Goal: Task Accomplishment & Management: Manage account settings

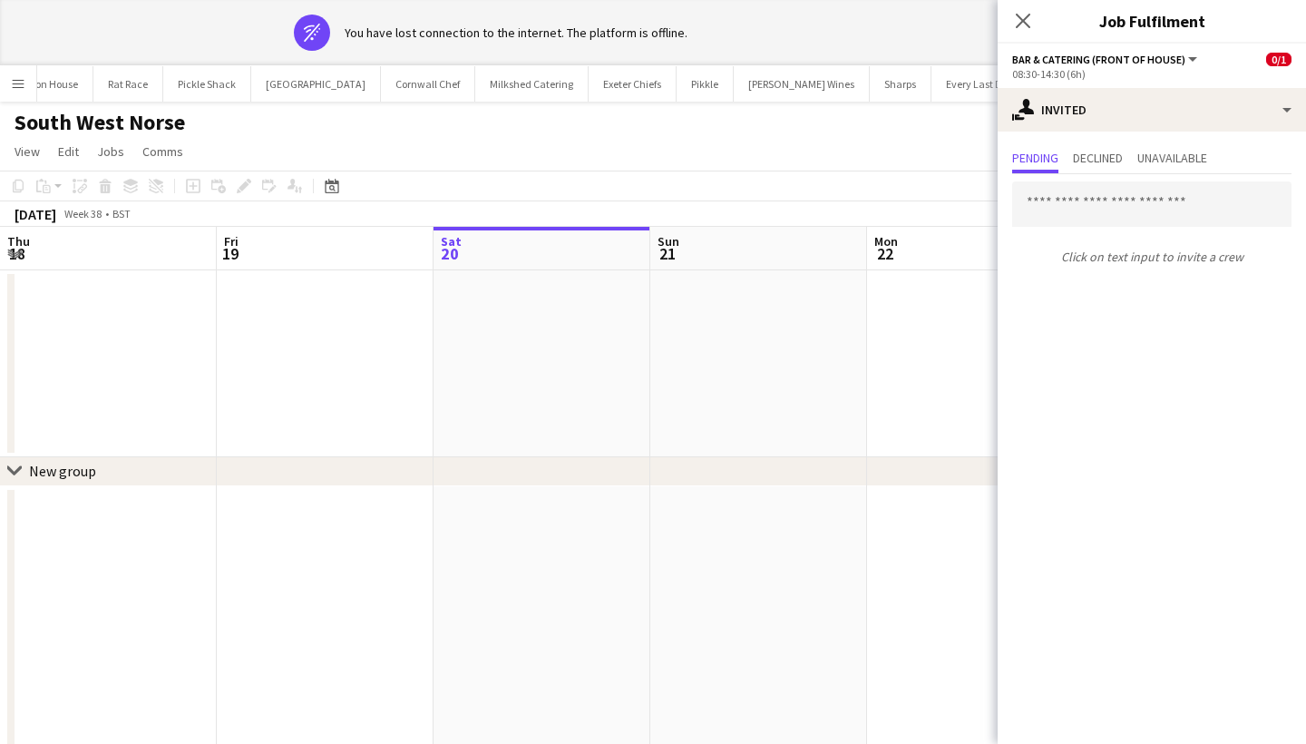
scroll to position [0, 623]
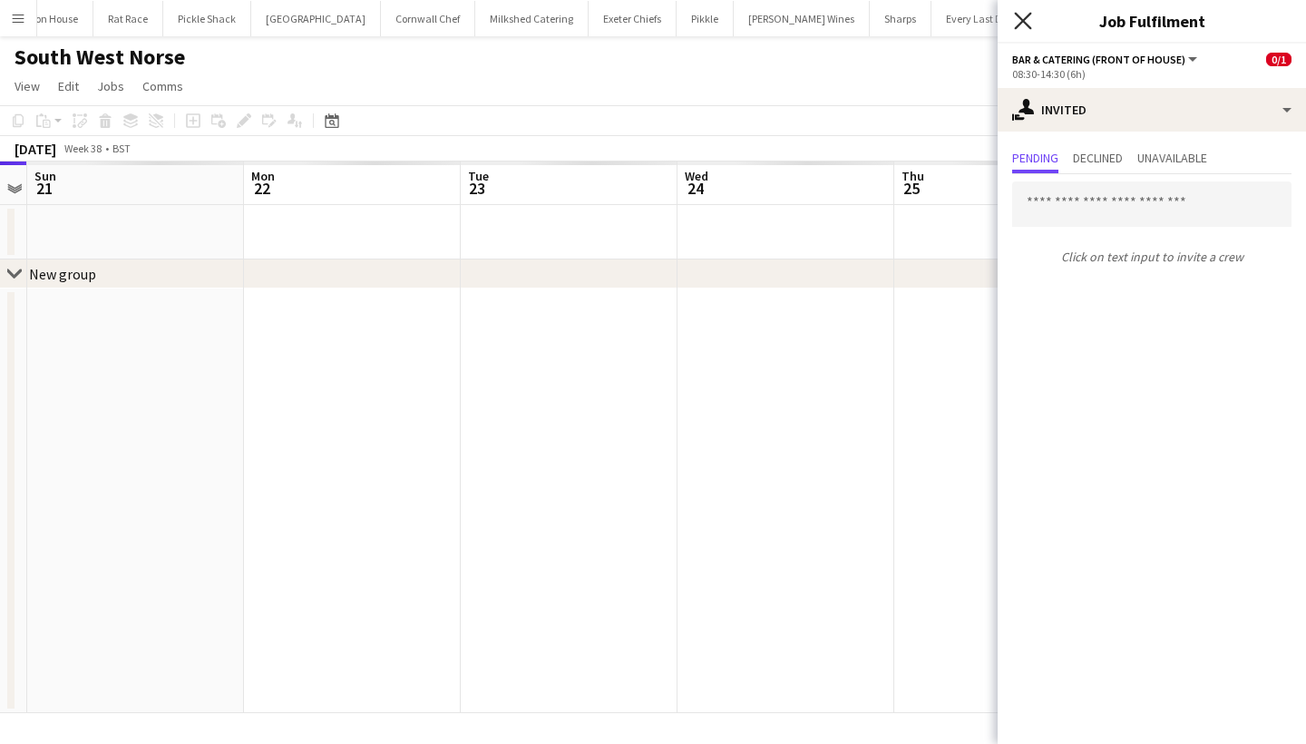
click at [1030, 26] on icon at bounding box center [1022, 20] width 17 height 17
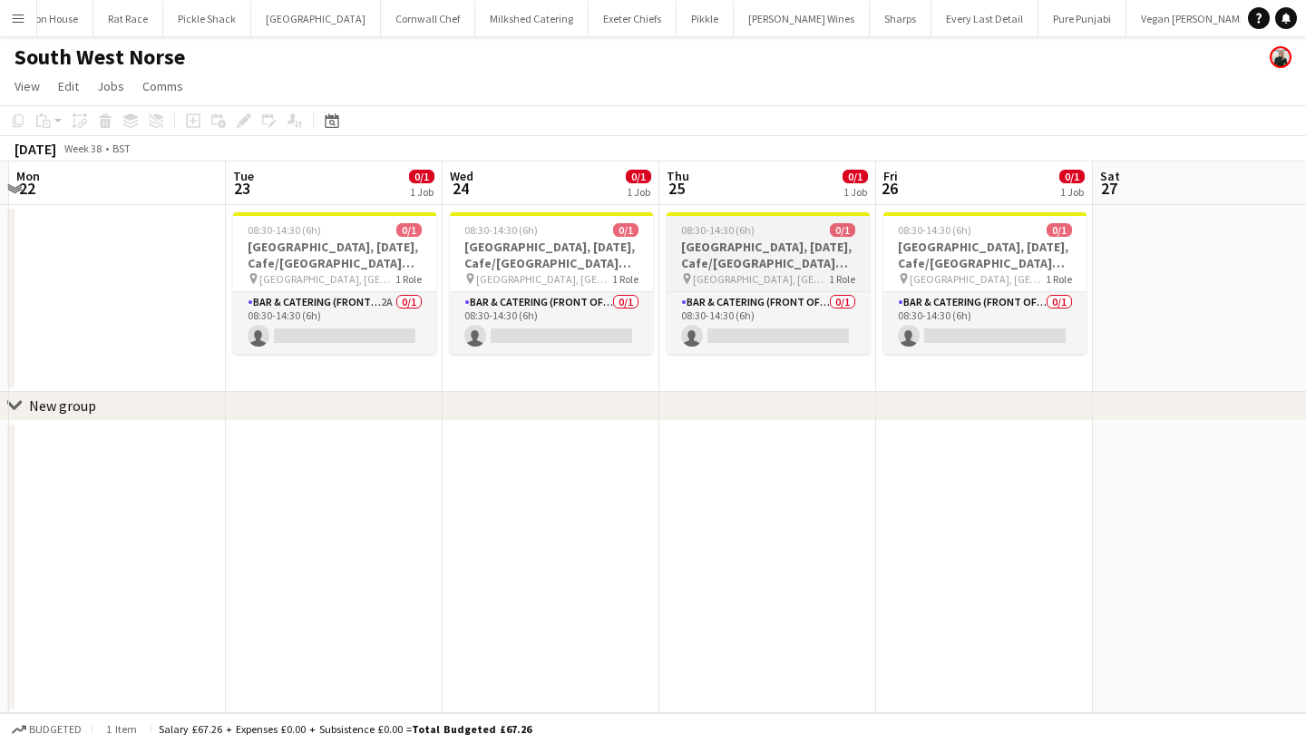
scroll to position [0, 866]
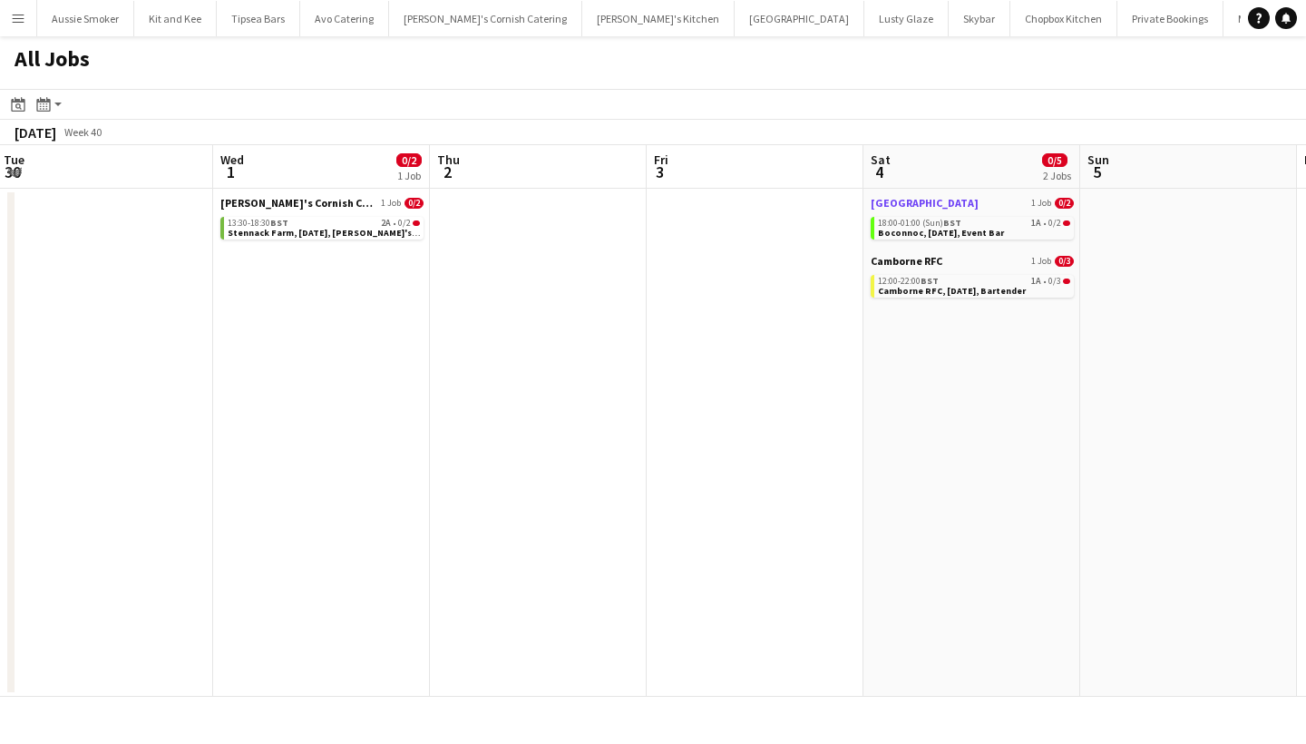
scroll to position [0, 874]
click at [366, 222] on div "13:30-18:30 BST 2A • 0/2" at bounding box center [321, 223] width 192 height 9
click at [1033, 283] on span "1A" at bounding box center [1034, 281] width 10 height 9
click at [979, 228] on span "Boconnoc, 4th October, Event Bar" at bounding box center [938, 233] width 126 height 12
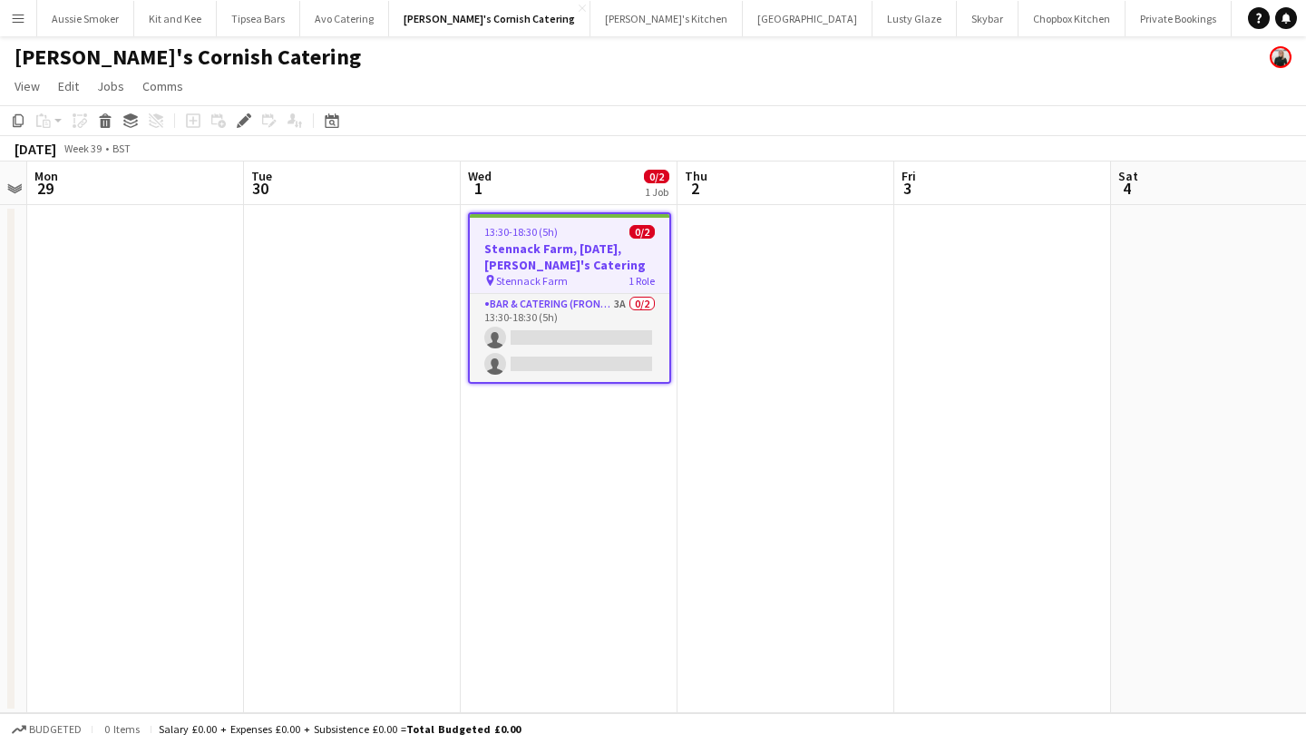
click at [609, 382] on app-job-card "13:30-18:30 (5h) 0/2 Stennack Farm, 1st October, Kerra's Catering pin Stennack …" at bounding box center [569, 297] width 203 height 171
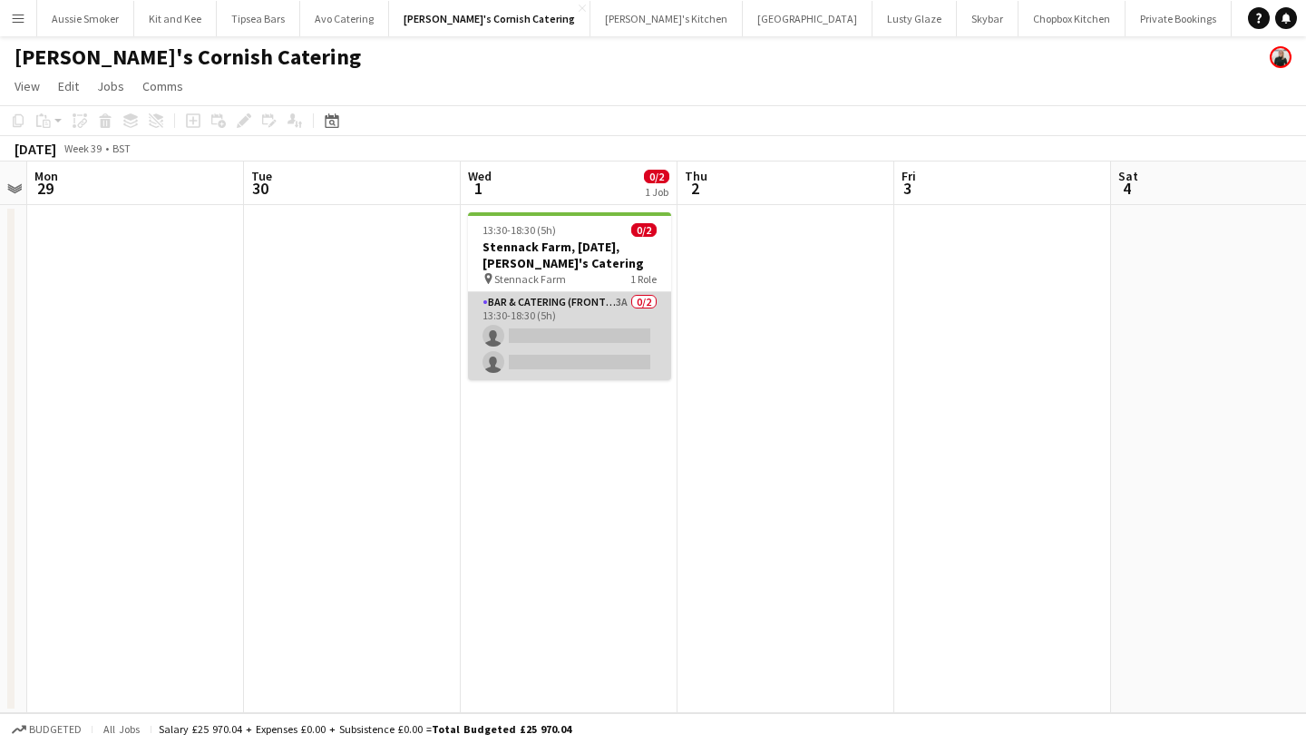
click at [597, 320] on app-card-role "Bar & Catering (Front of House) 3A 0/2 13:30-18:30 (5h) single-neutral-actions …" at bounding box center [569, 336] width 203 height 88
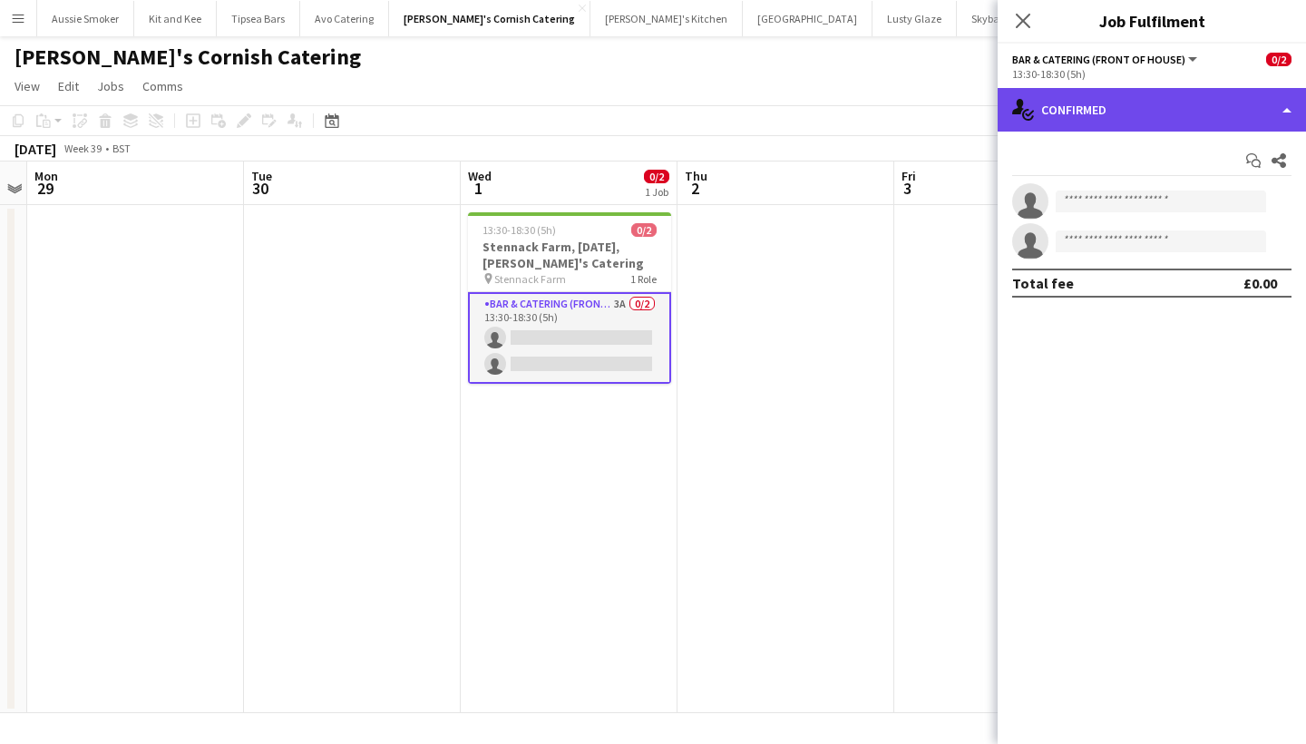
click at [1181, 125] on div "single-neutral-actions-check-2 Confirmed" at bounding box center [1152, 110] width 308 height 44
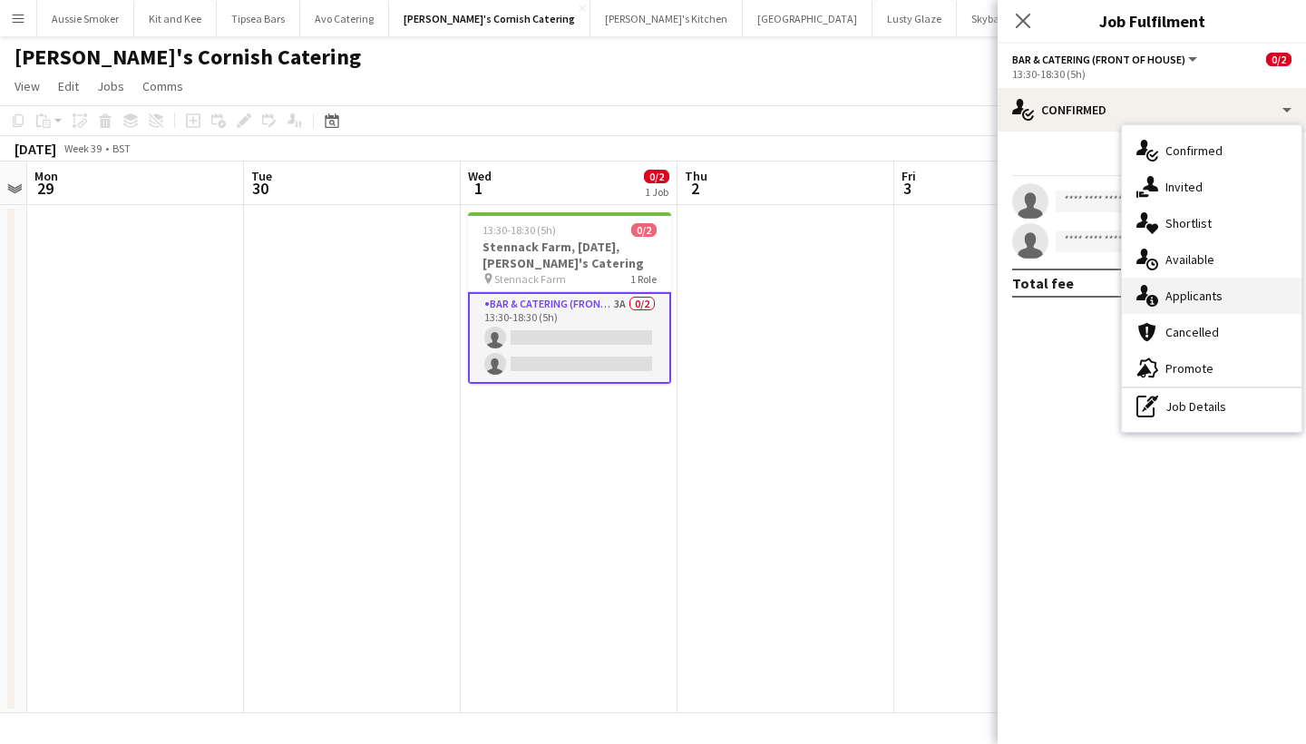
click at [1183, 299] on span "Applicants" at bounding box center [1194, 296] width 57 height 16
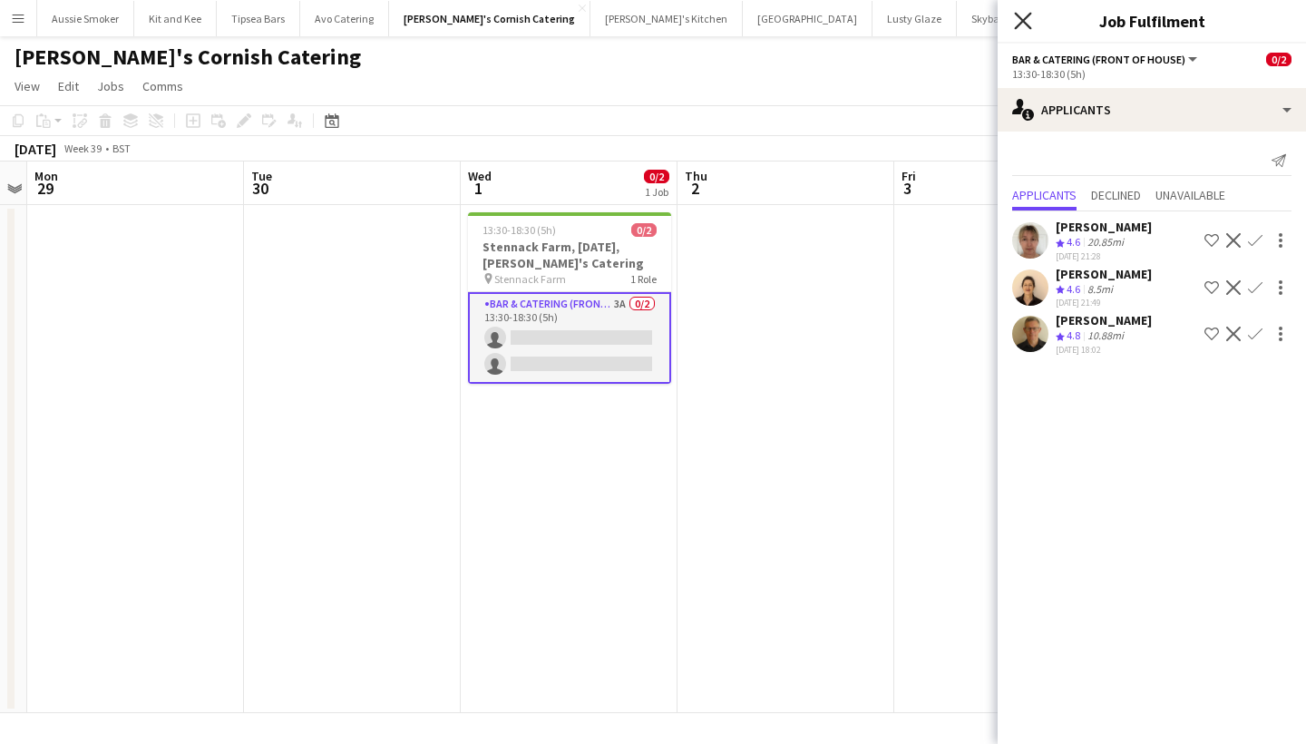
click at [1025, 21] on icon "Close pop-in" at bounding box center [1022, 20] width 17 height 17
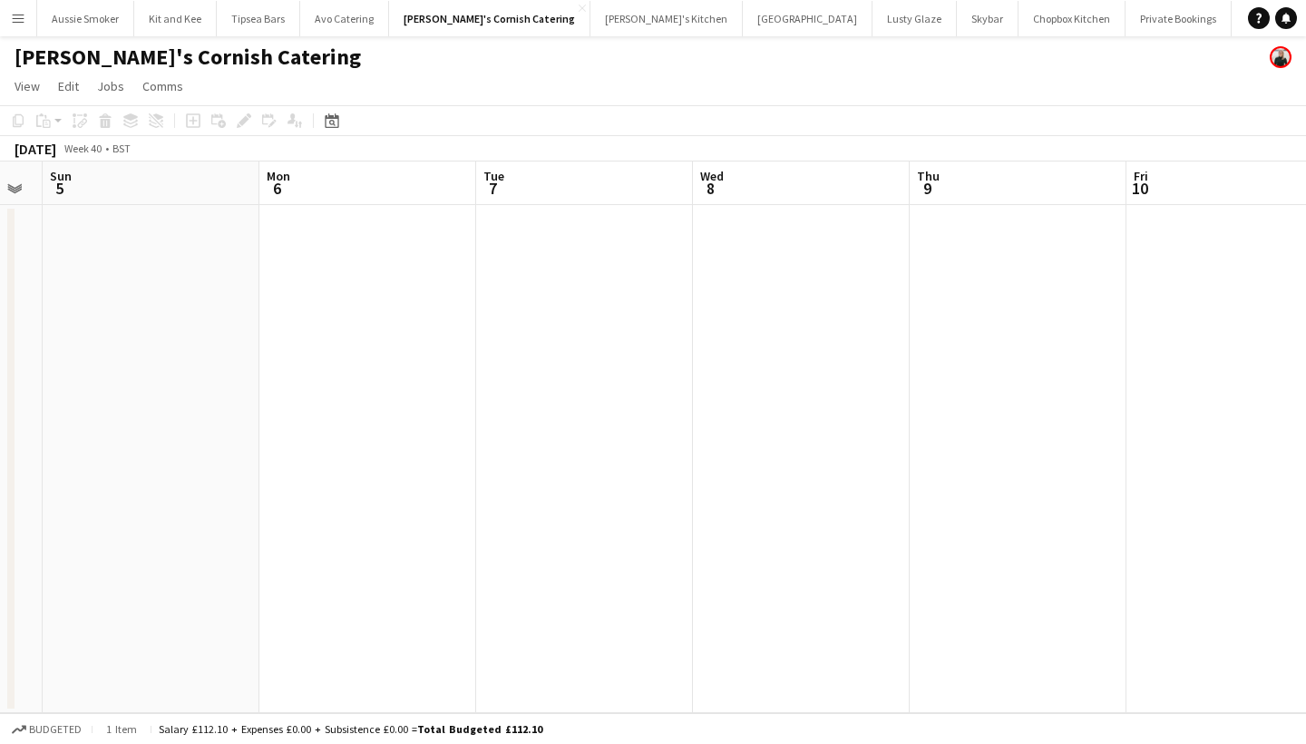
scroll to position [0, 810]
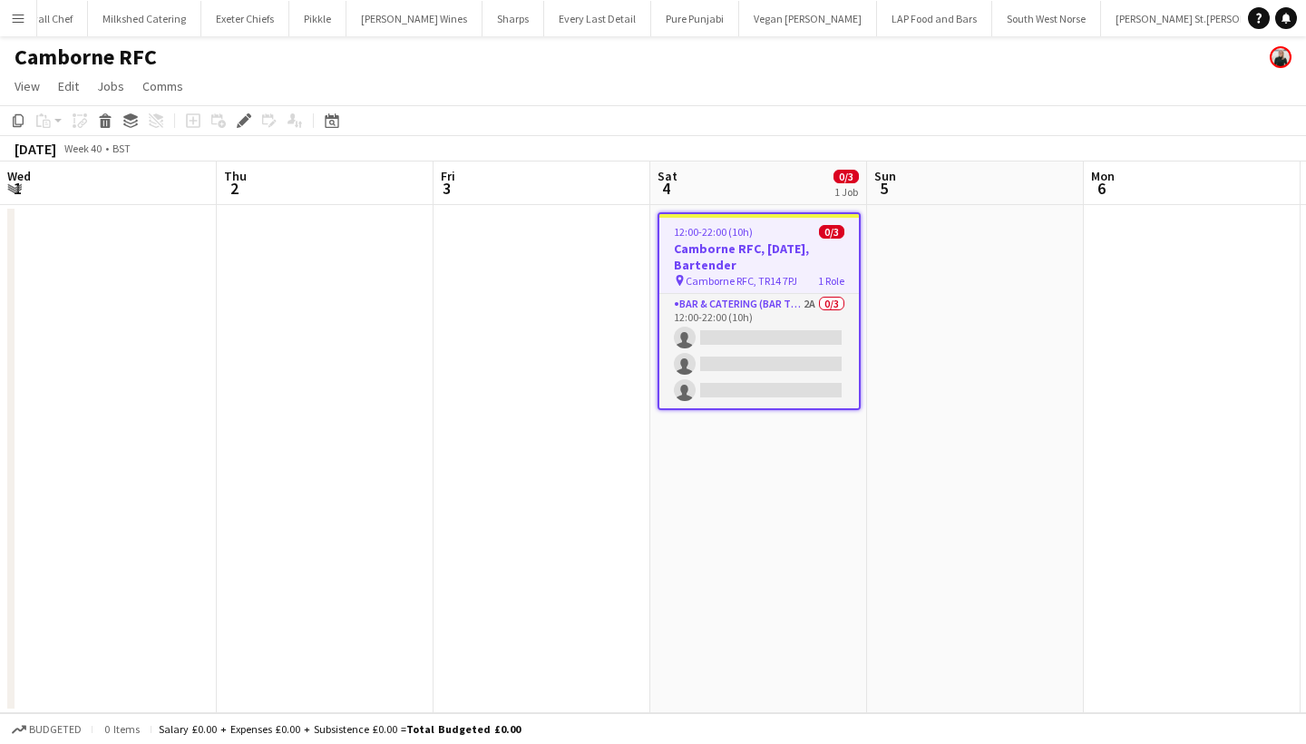
scroll to position [0, 623]
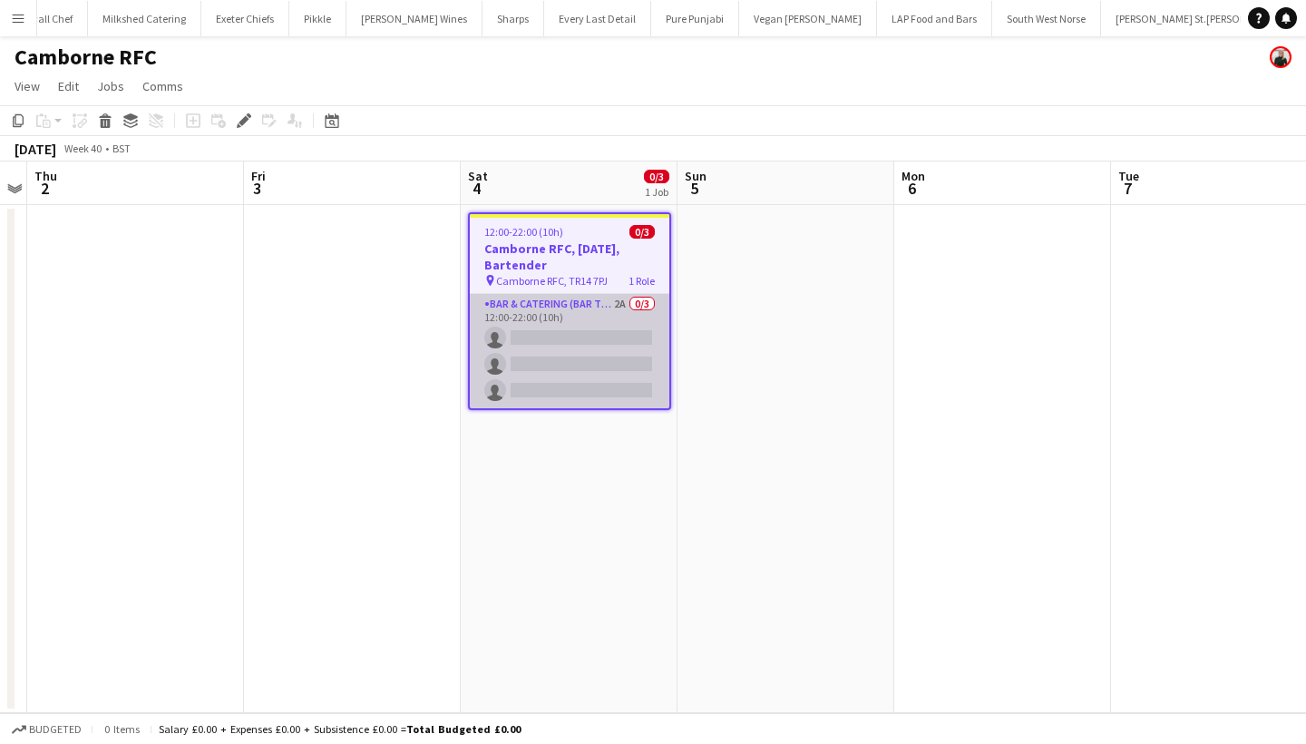
click at [602, 355] on app-card-role "Bar & Catering (Bar Tender) 2A 0/3 12:00-22:00 (10h) single-neutral-actions sin…" at bounding box center [570, 351] width 200 height 114
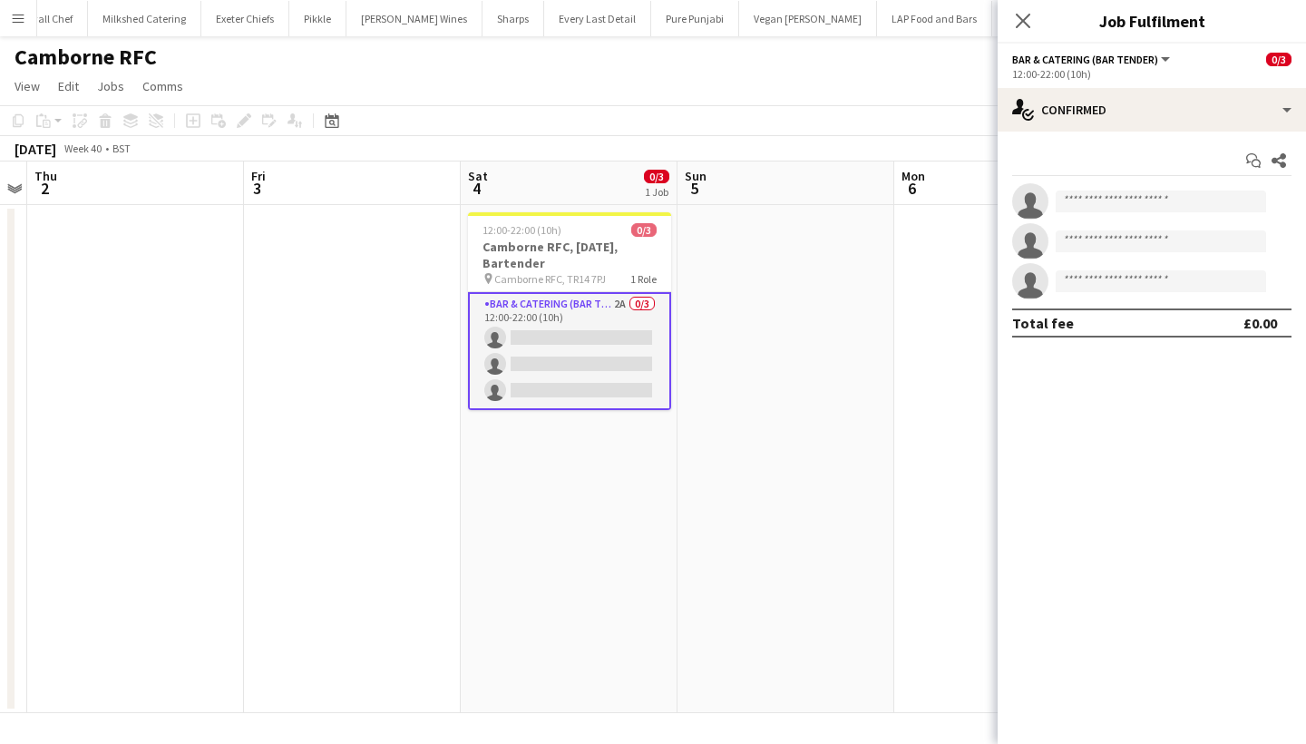
click at [1138, 86] on app-options-switcher "Bar & Catering (Bar Tender) All roles Bar & Catering (Bar Tender) 0/3 12:00-22:…" at bounding box center [1152, 66] width 308 height 44
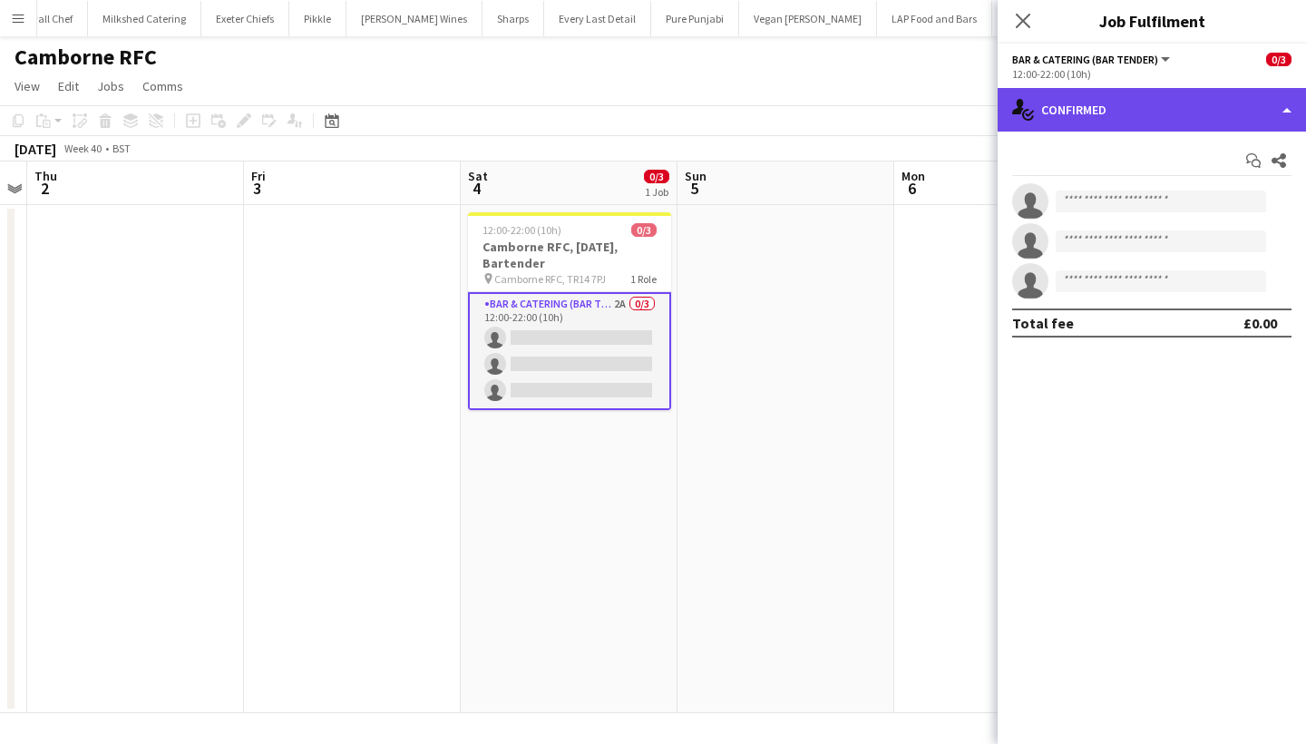
click at [1141, 99] on div "single-neutral-actions-check-2 Confirmed" at bounding box center [1152, 110] width 308 height 44
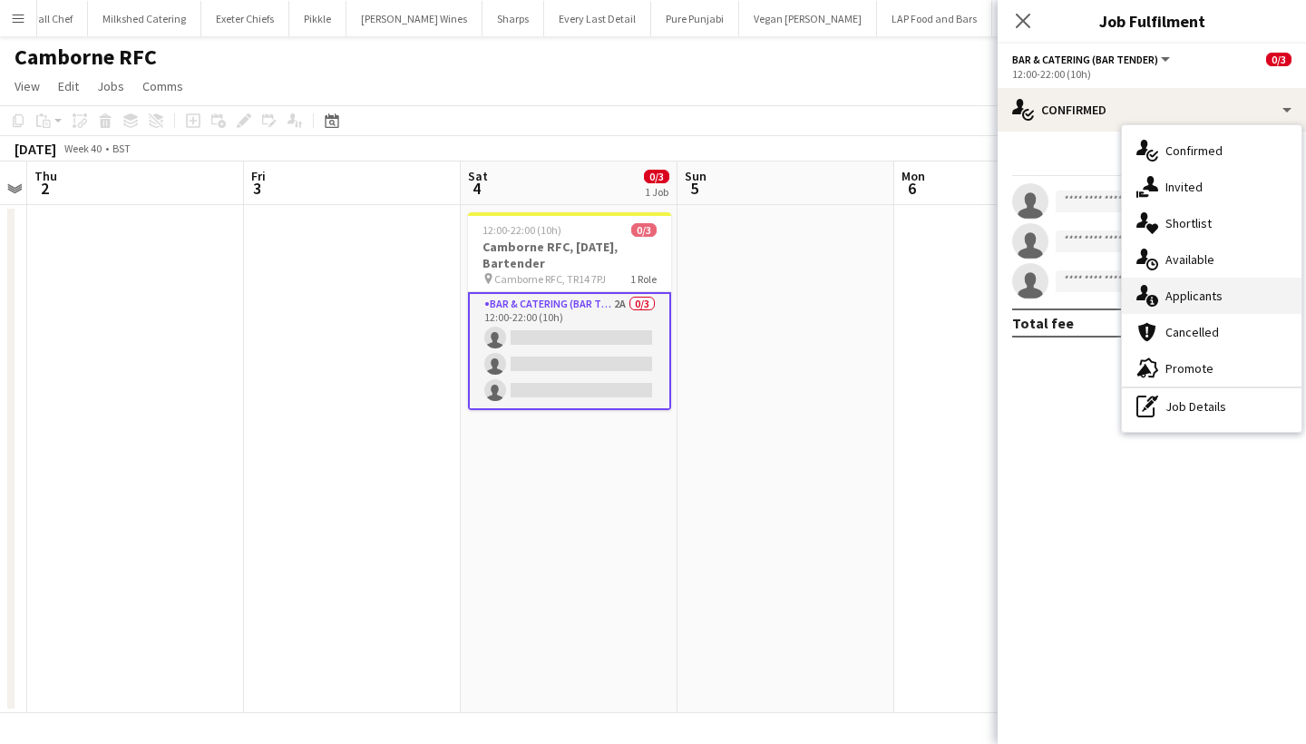
click at [1216, 308] on div "single-neutral-actions-information Applicants" at bounding box center [1212, 296] width 180 height 36
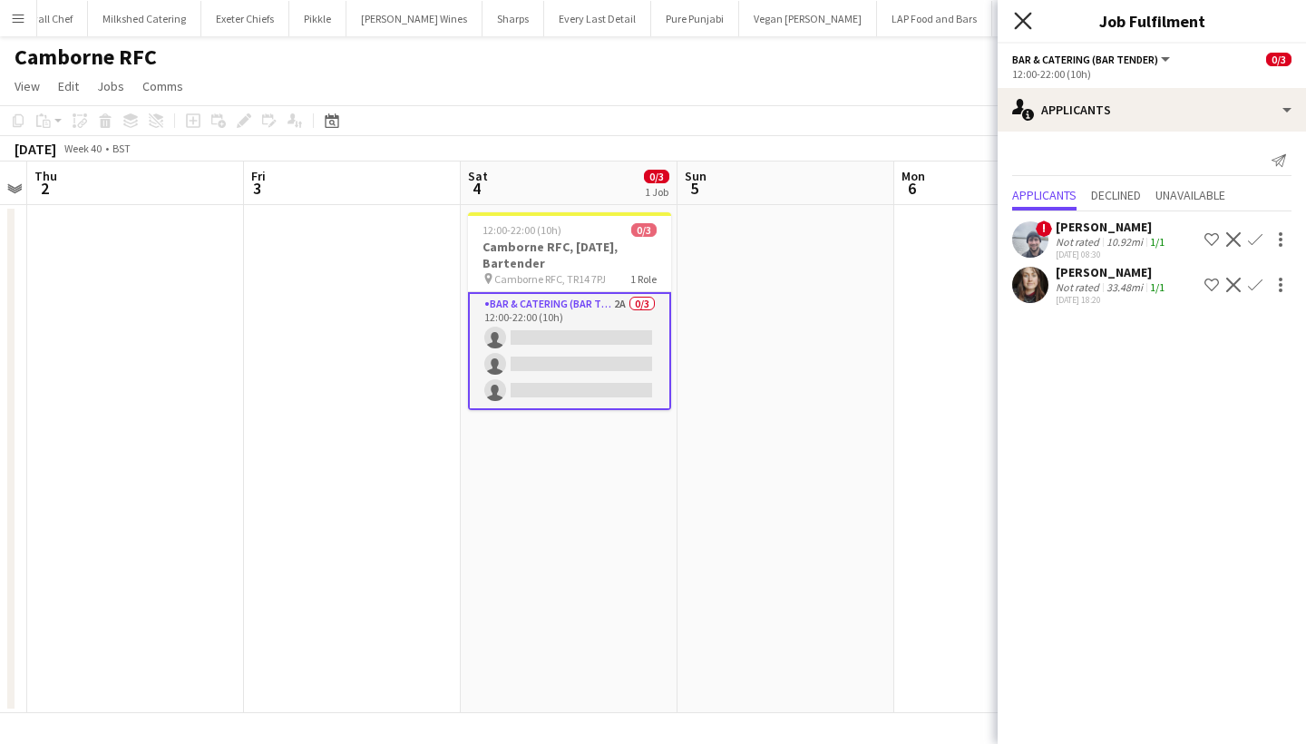
click at [1028, 16] on icon at bounding box center [1022, 20] width 17 height 17
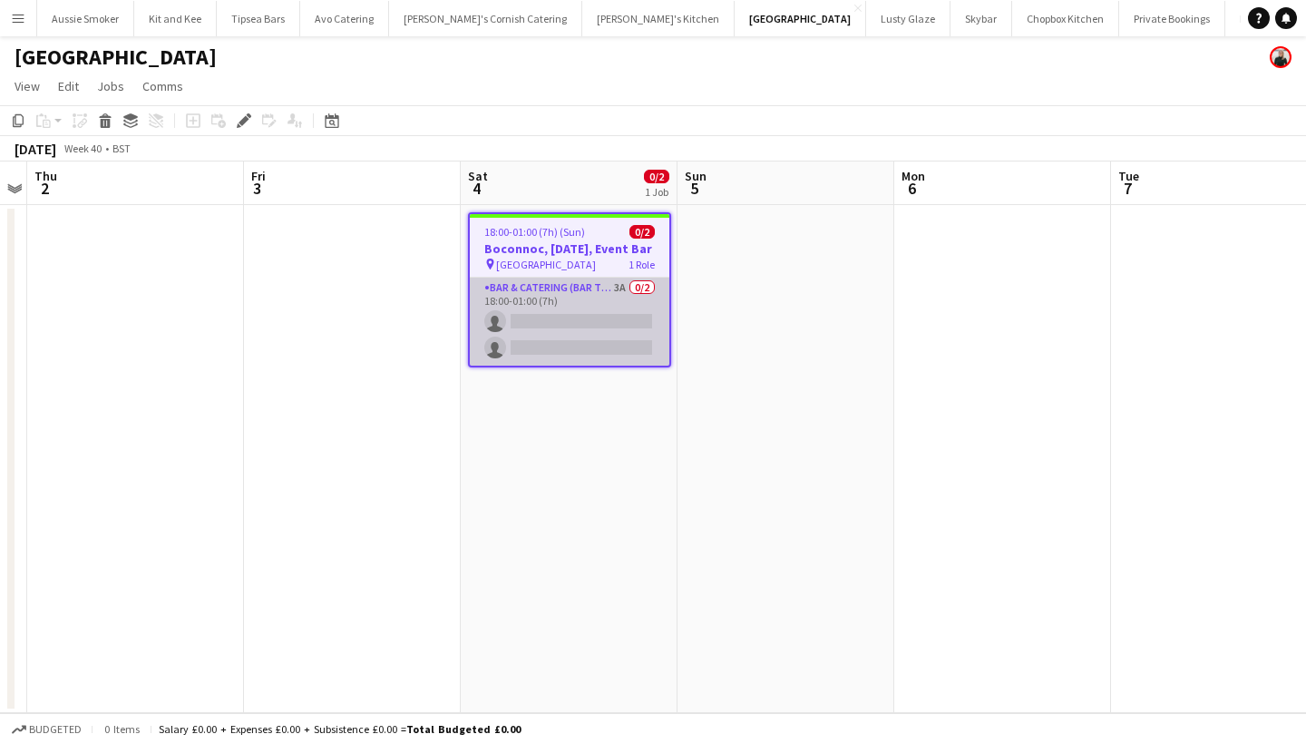
click at [562, 355] on app-card-role "Bar & Catering (Bar Tender) 3A 0/2 18:00-01:00 (7h) single-neutral-actions sing…" at bounding box center [570, 322] width 200 height 88
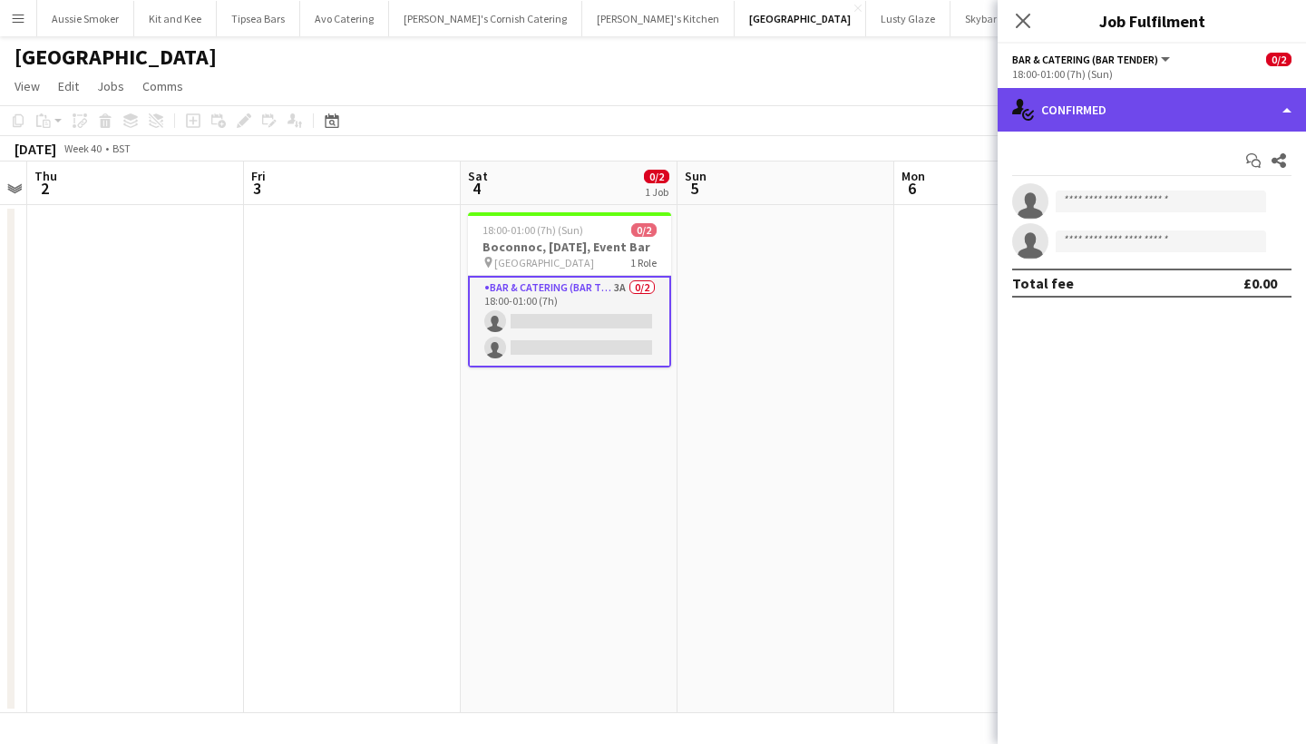
click at [1145, 105] on div "single-neutral-actions-check-2 Confirmed" at bounding box center [1152, 110] width 308 height 44
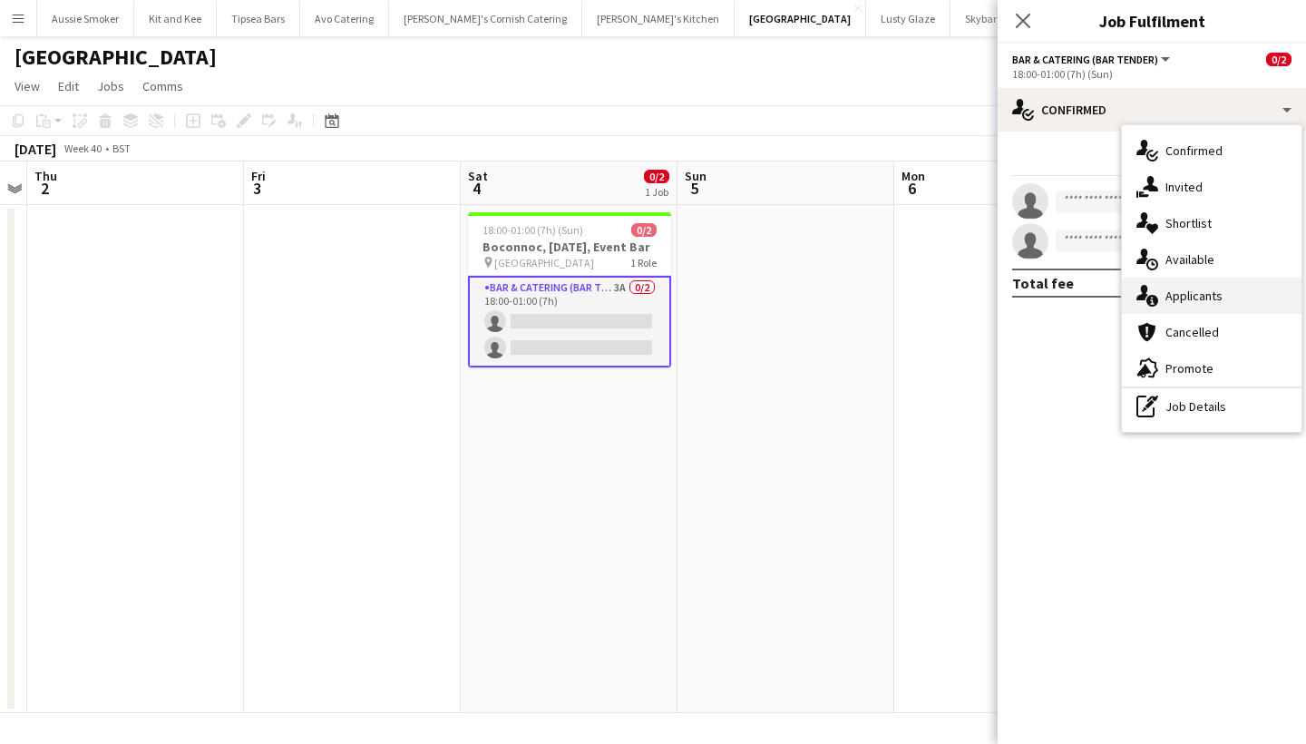
click at [1211, 283] on div "single-neutral-actions-information Applicants" at bounding box center [1212, 296] width 180 height 36
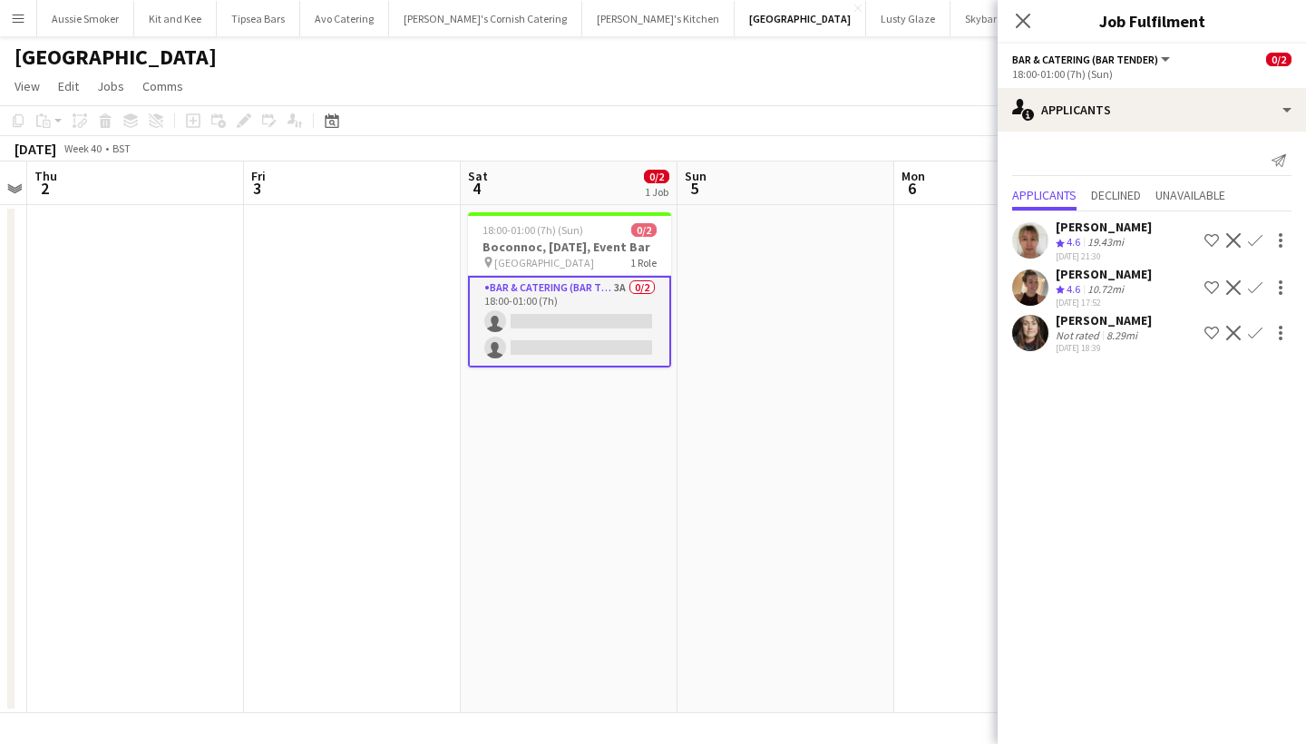
click at [1257, 285] on app-icon "Confirm" at bounding box center [1255, 287] width 15 height 15
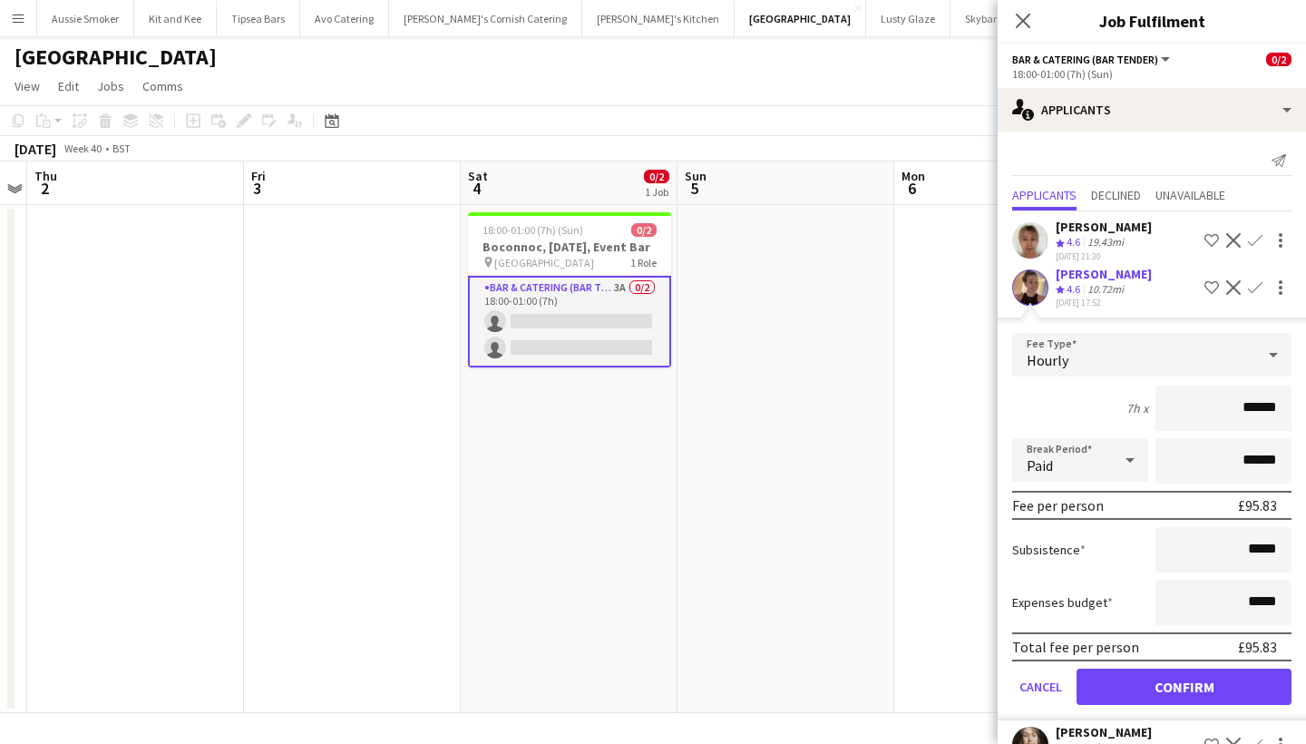
type input "******"
click at [1222, 687] on button "Confirm" at bounding box center [1184, 687] width 215 height 36
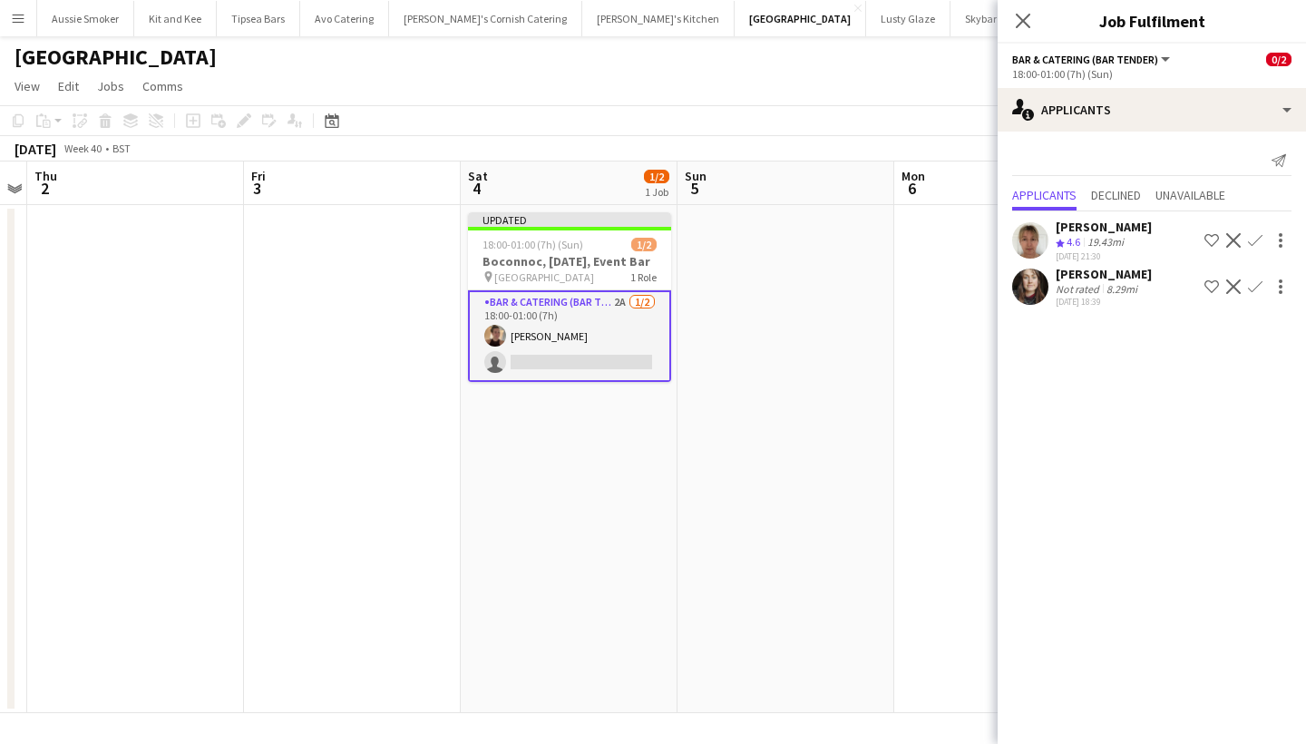
click at [1260, 285] on app-icon "Confirm" at bounding box center [1255, 286] width 15 height 15
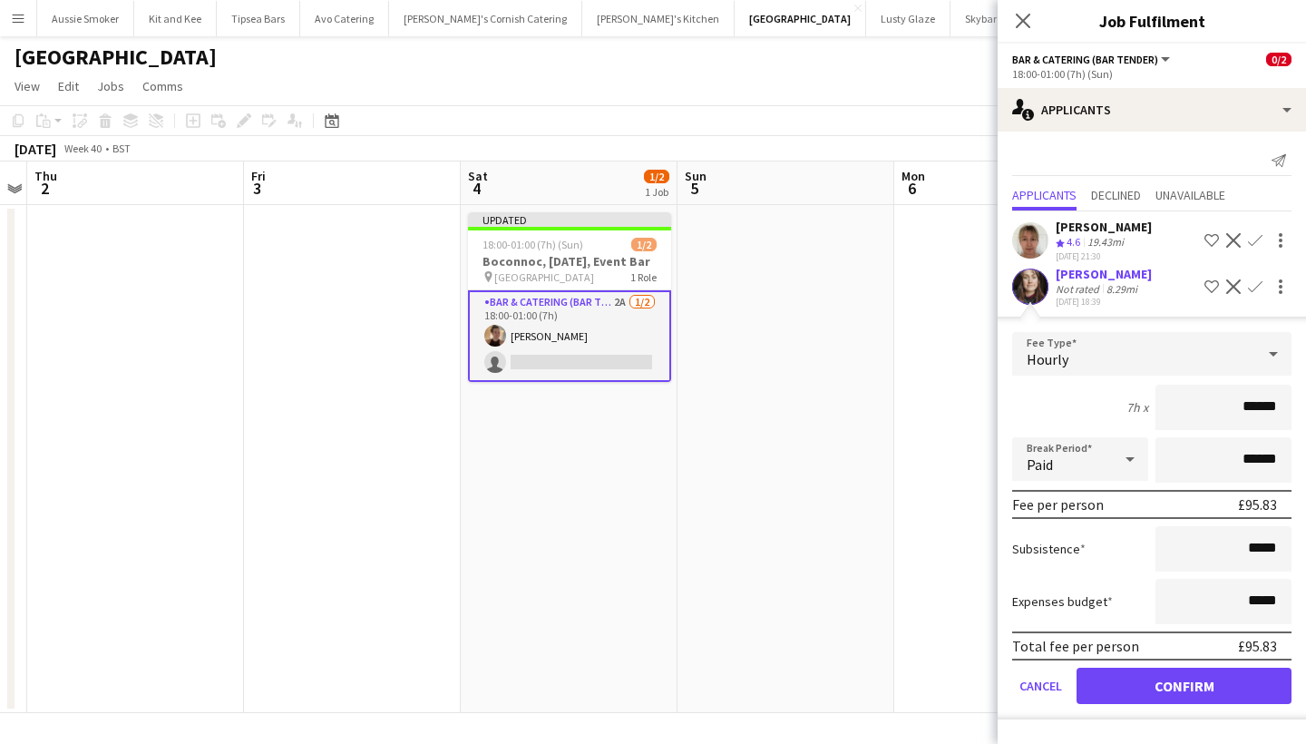
type input "******"
click at [1170, 691] on button "Confirm" at bounding box center [1184, 686] width 215 height 36
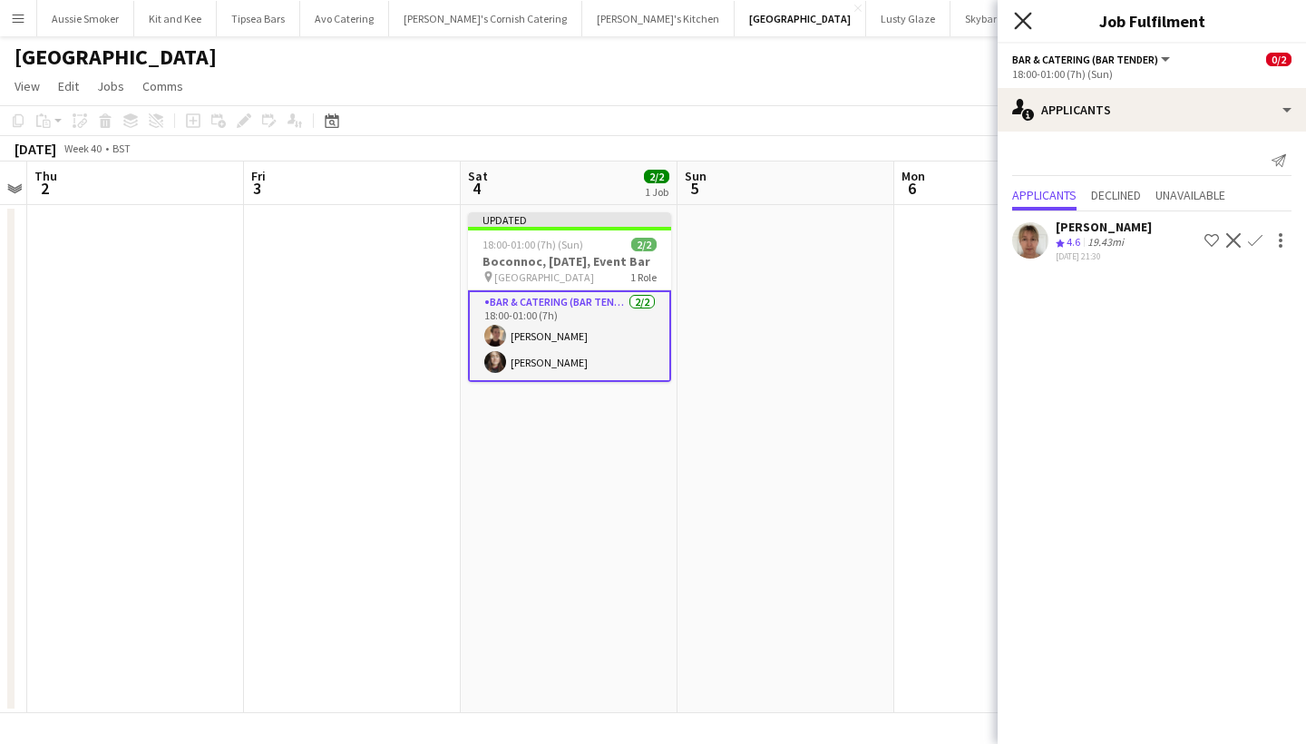
click at [1028, 26] on icon at bounding box center [1022, 20] width 17 height 17
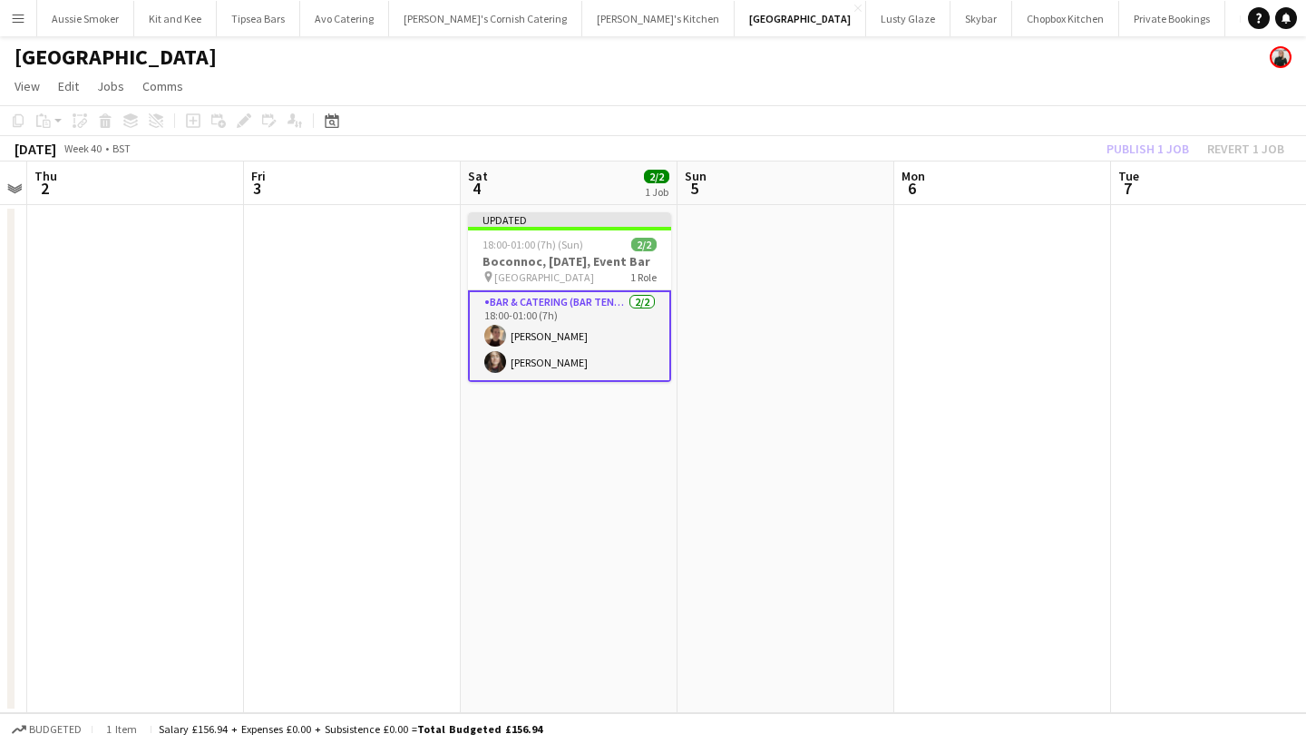
click at [1140, 145] on div "Publish 1 job Revert 1 job" at bounding box center [1195, 149] width 221 height 24
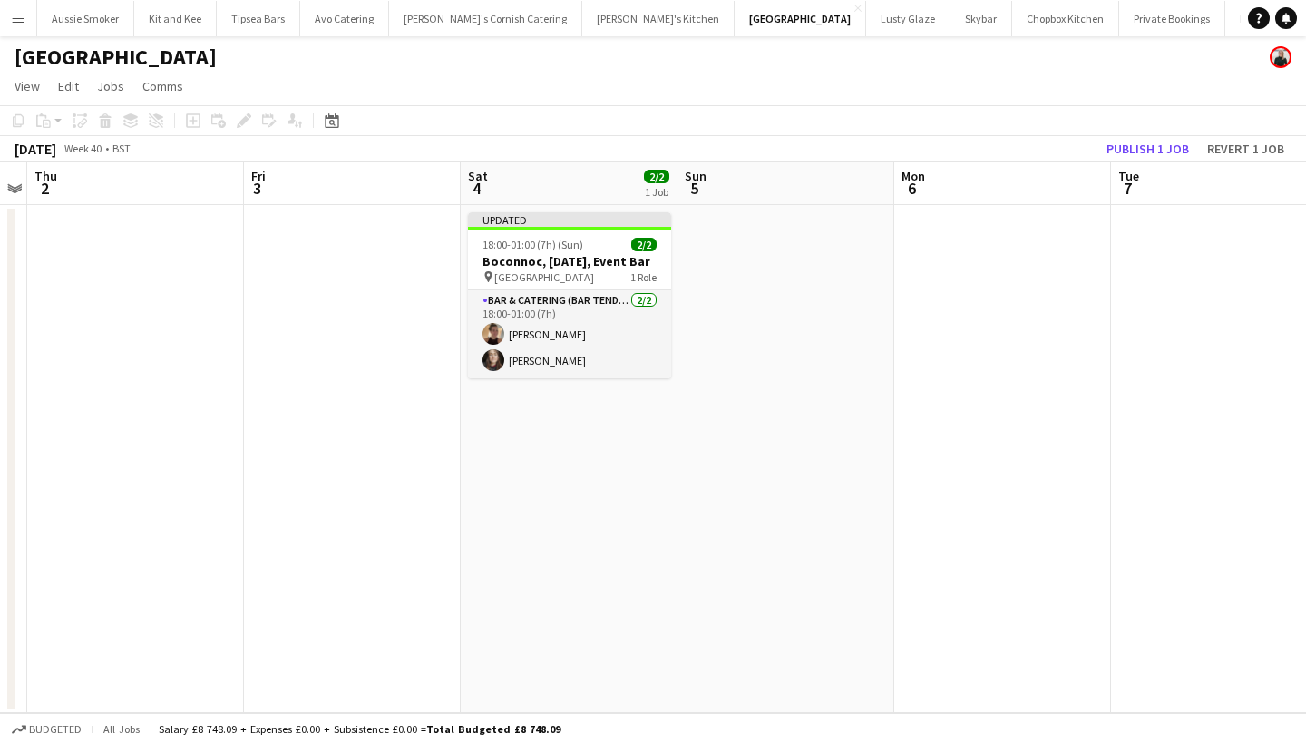
click at [1140, 145] on button "Publish 1 job" at bounding box center [1147, 149] width 97 height 24
